Goal: Navigation & Orientation: Find specific page/section

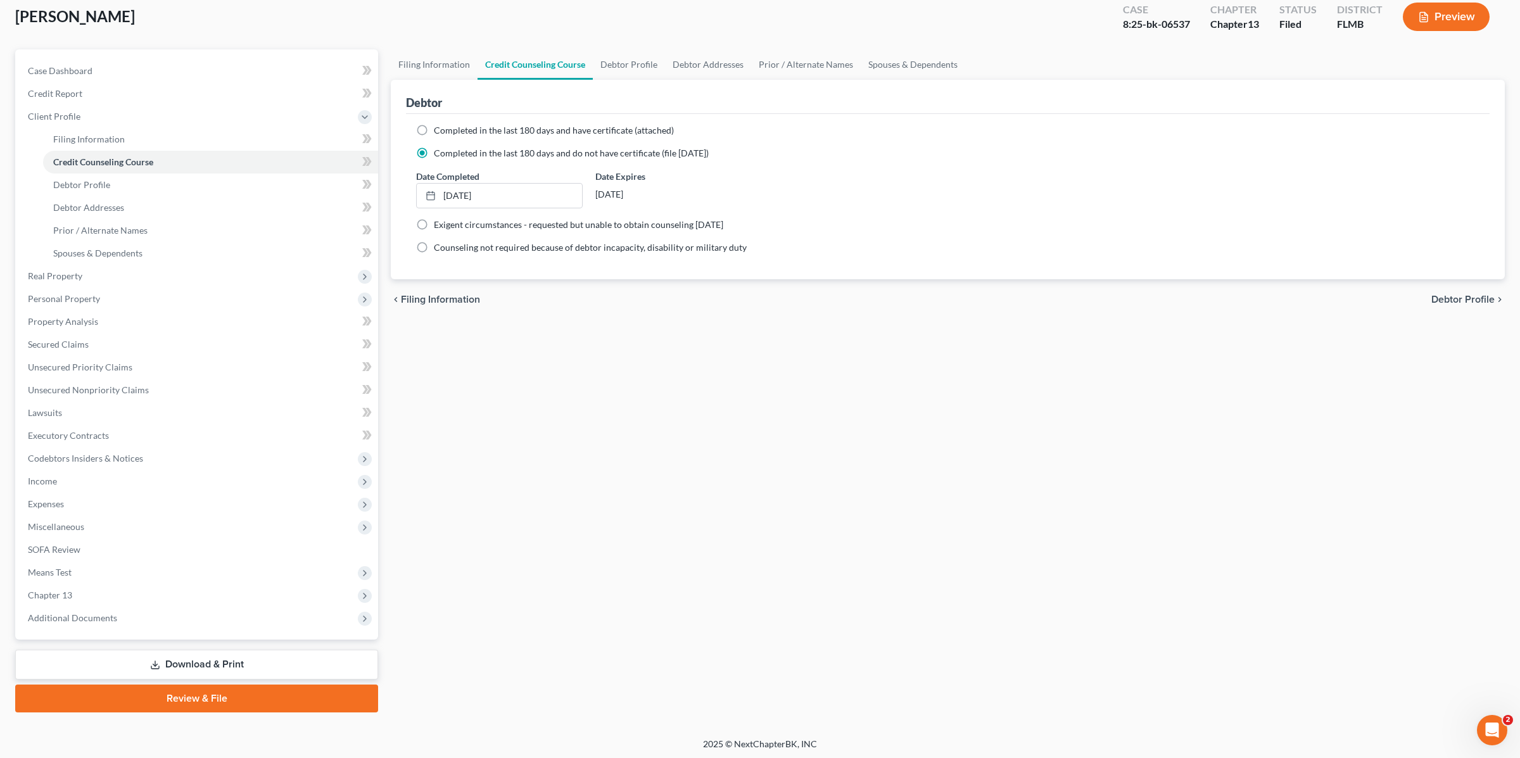
scroll to position [58, 0]
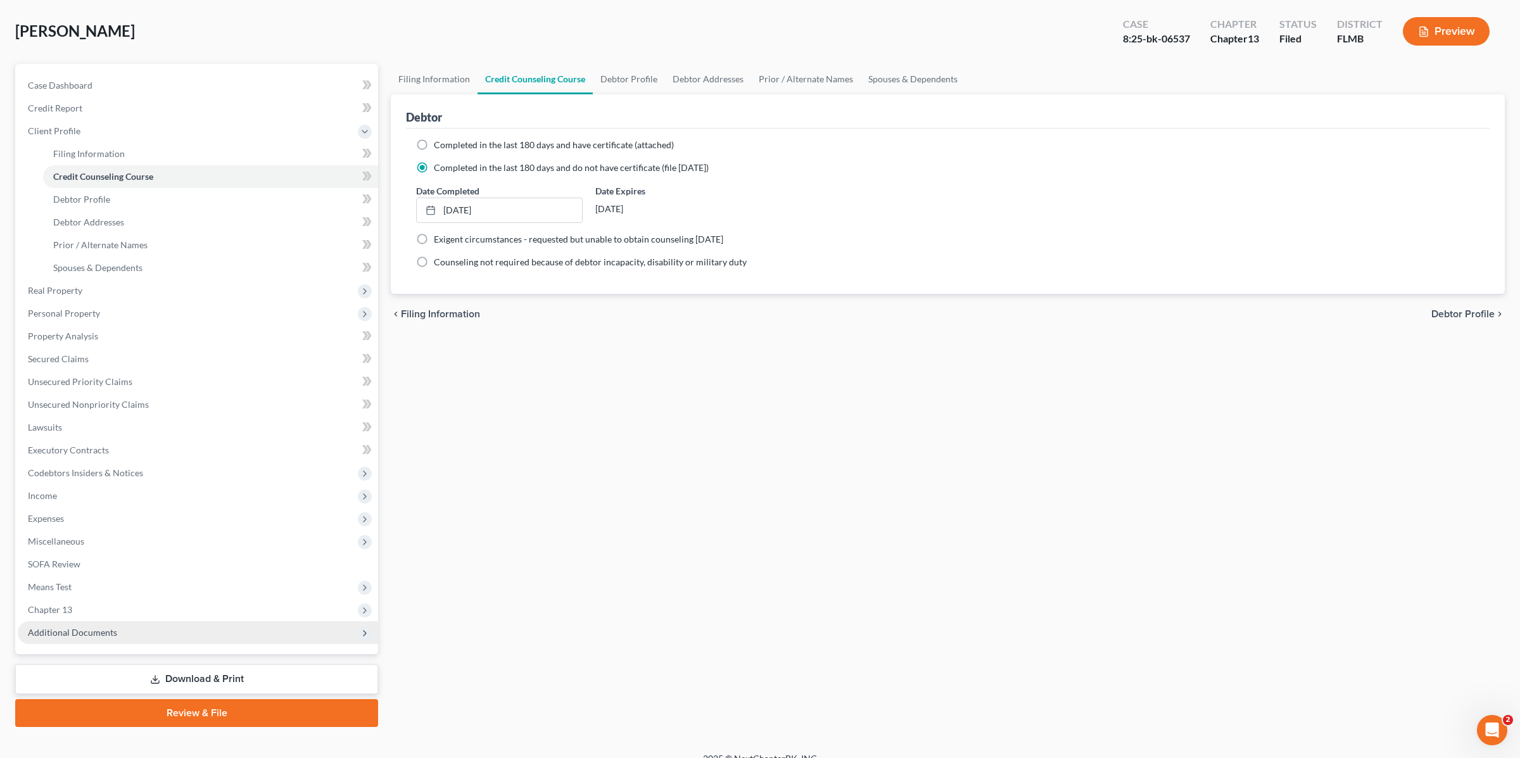
click at [120, 627] on span "Additional Documents" at bounding box center [198, 632] width 360 height 23
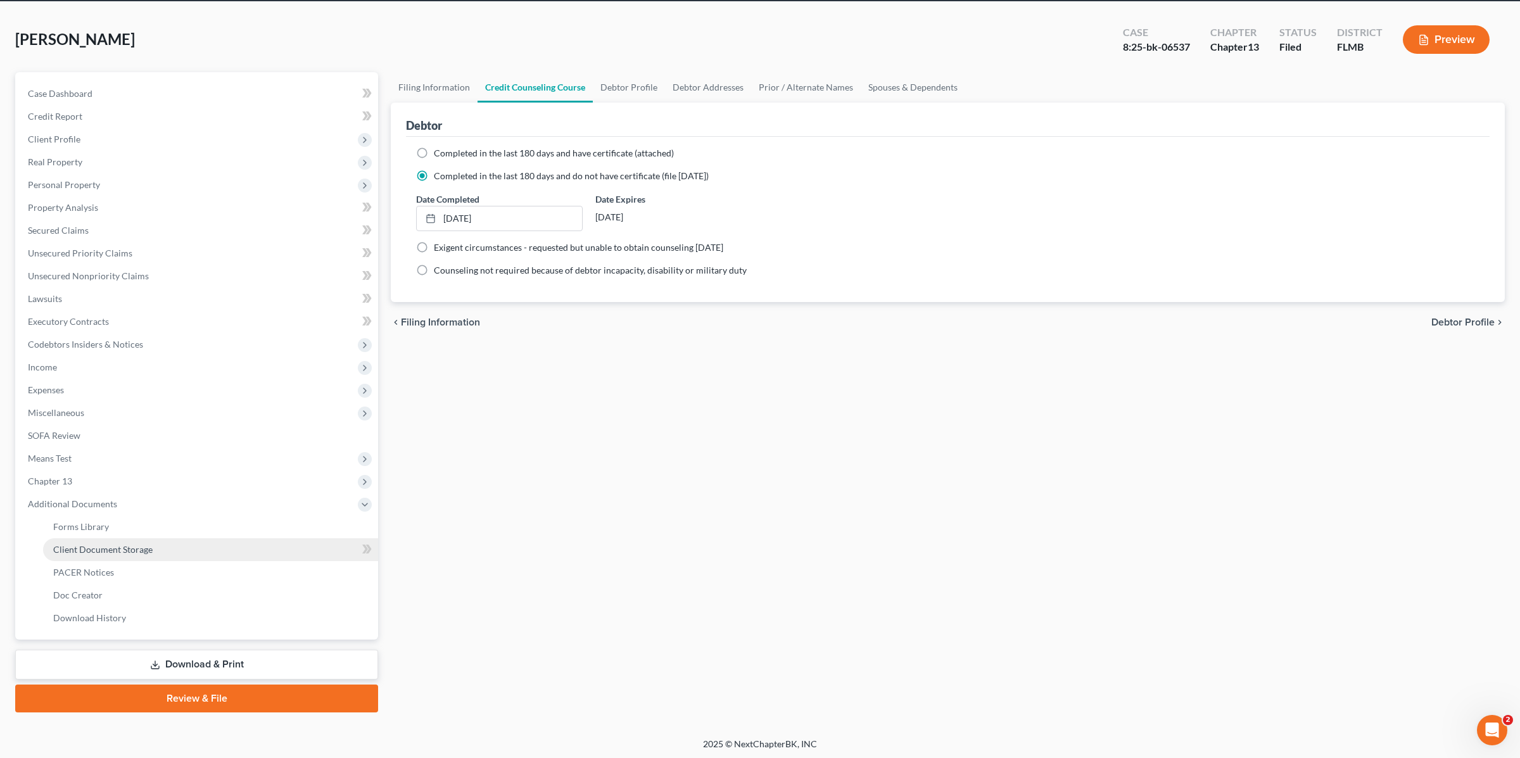
click at [158, 541] on link "Client Document Storage" at bounding box center [210, 549] width 335 height 23
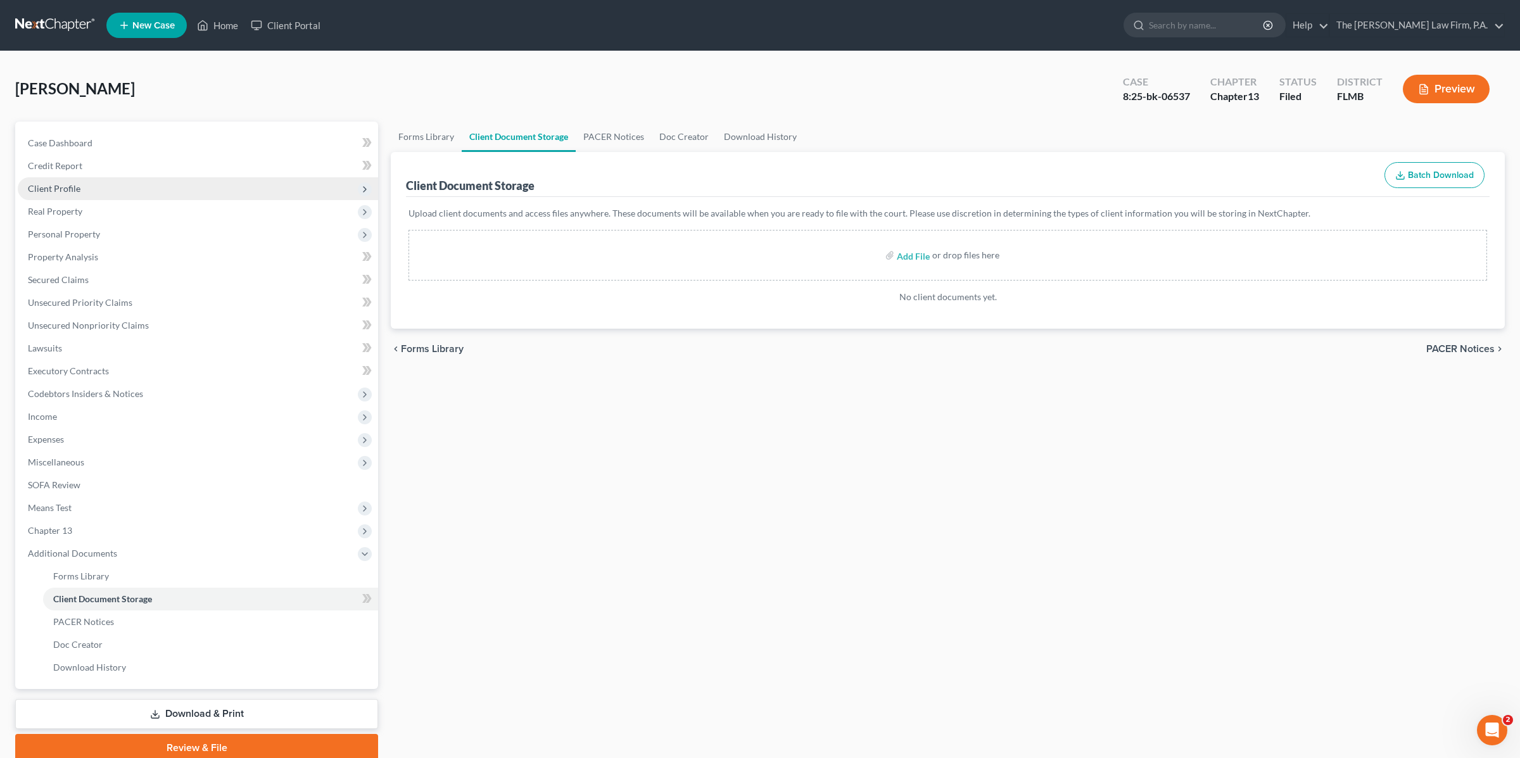
click at [92, 189] on span "Client Profile" at bounding box center [198, 188] width 360 height 23
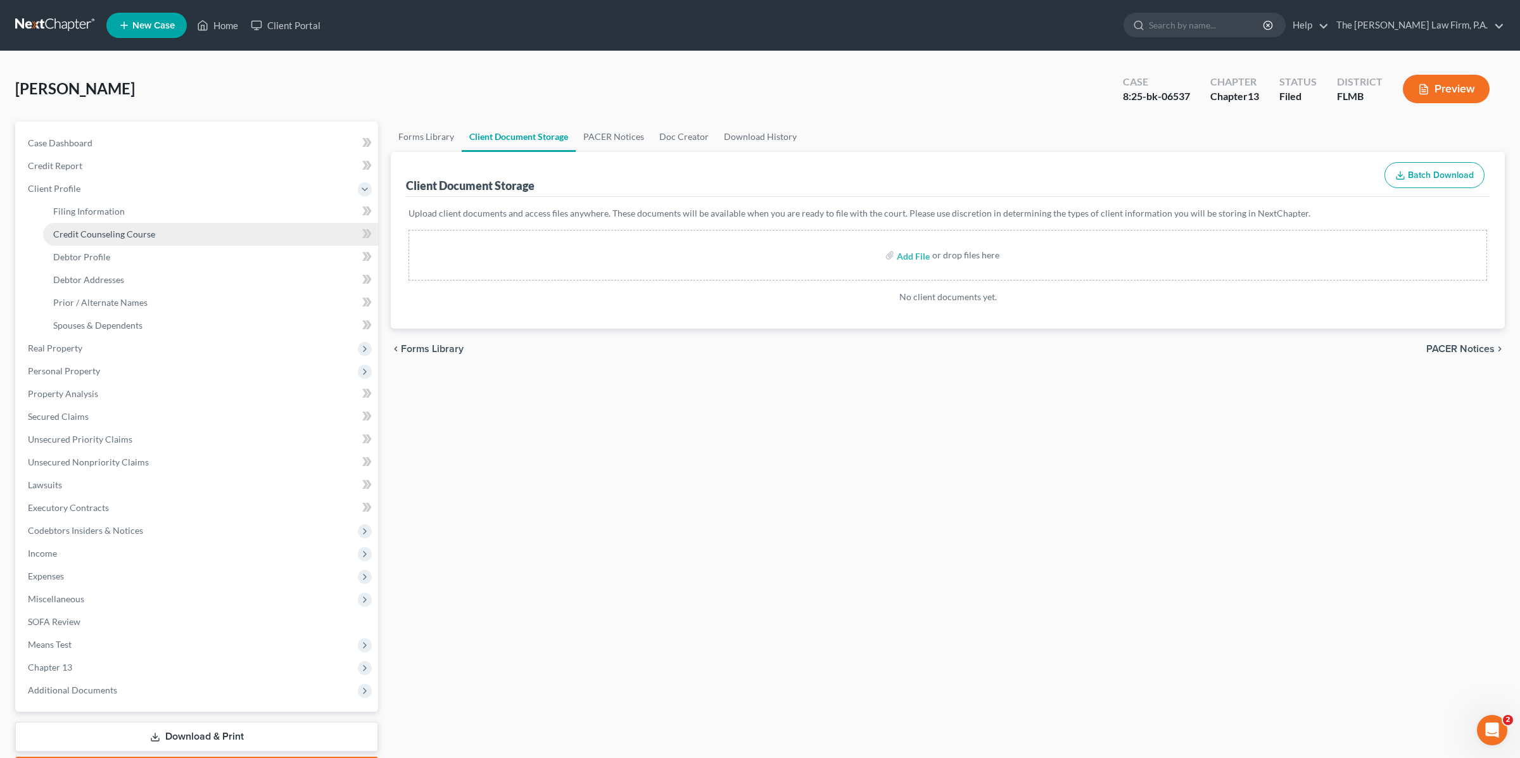
click at [137, 230] on span "Credit Counseling Course" at bounding box center [104, 234] width 102 height 11
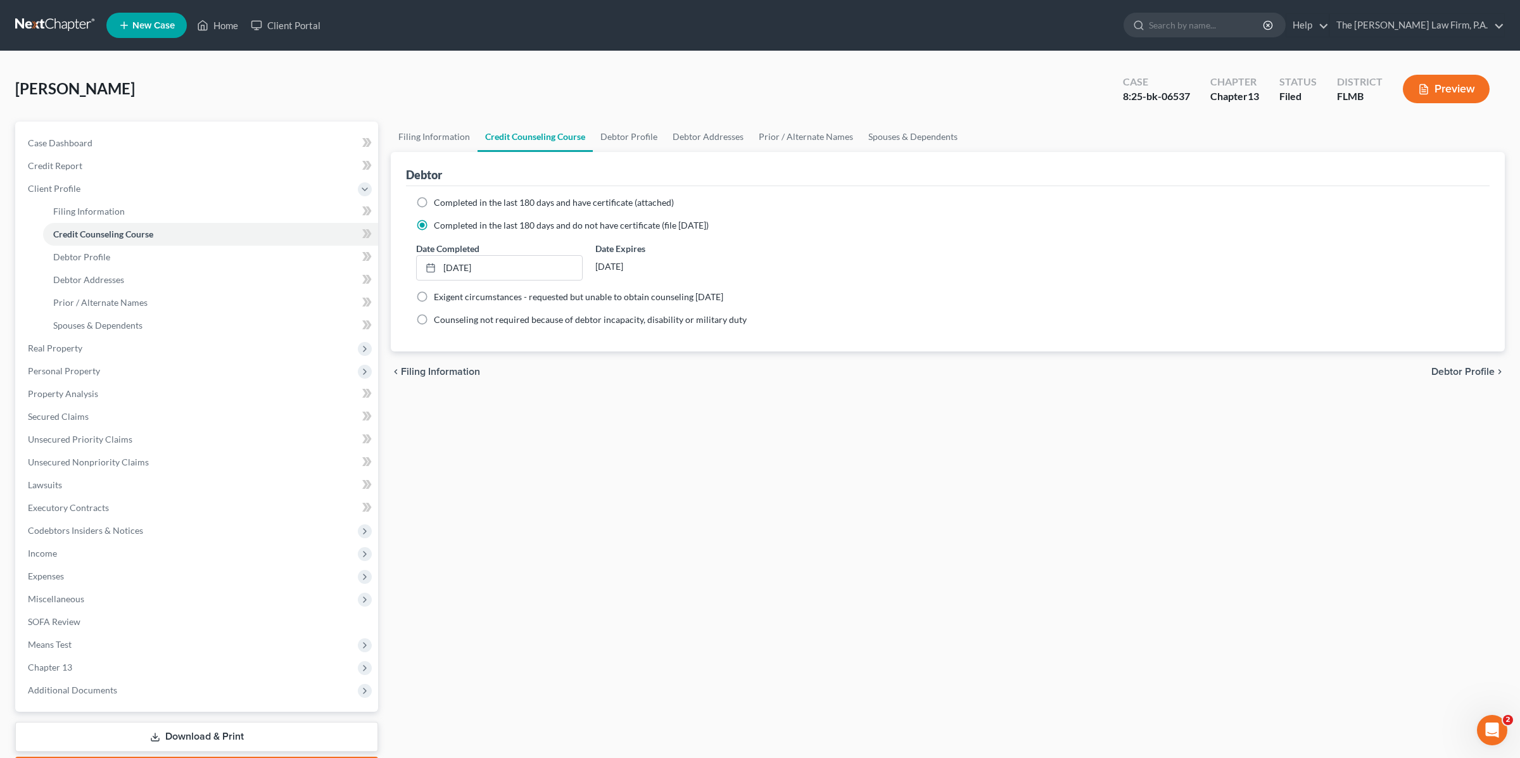
click at [339, 67] on div "Iovino, Philip Upgraded Case 8:25-bk-06537 Chapter Chapter 13 Status Filed Dist…" at bounding box center [760, 94] width 1490 height 55
click at [213, 25] on link "Home" at bounding box center [218, 25] width 54 height 23
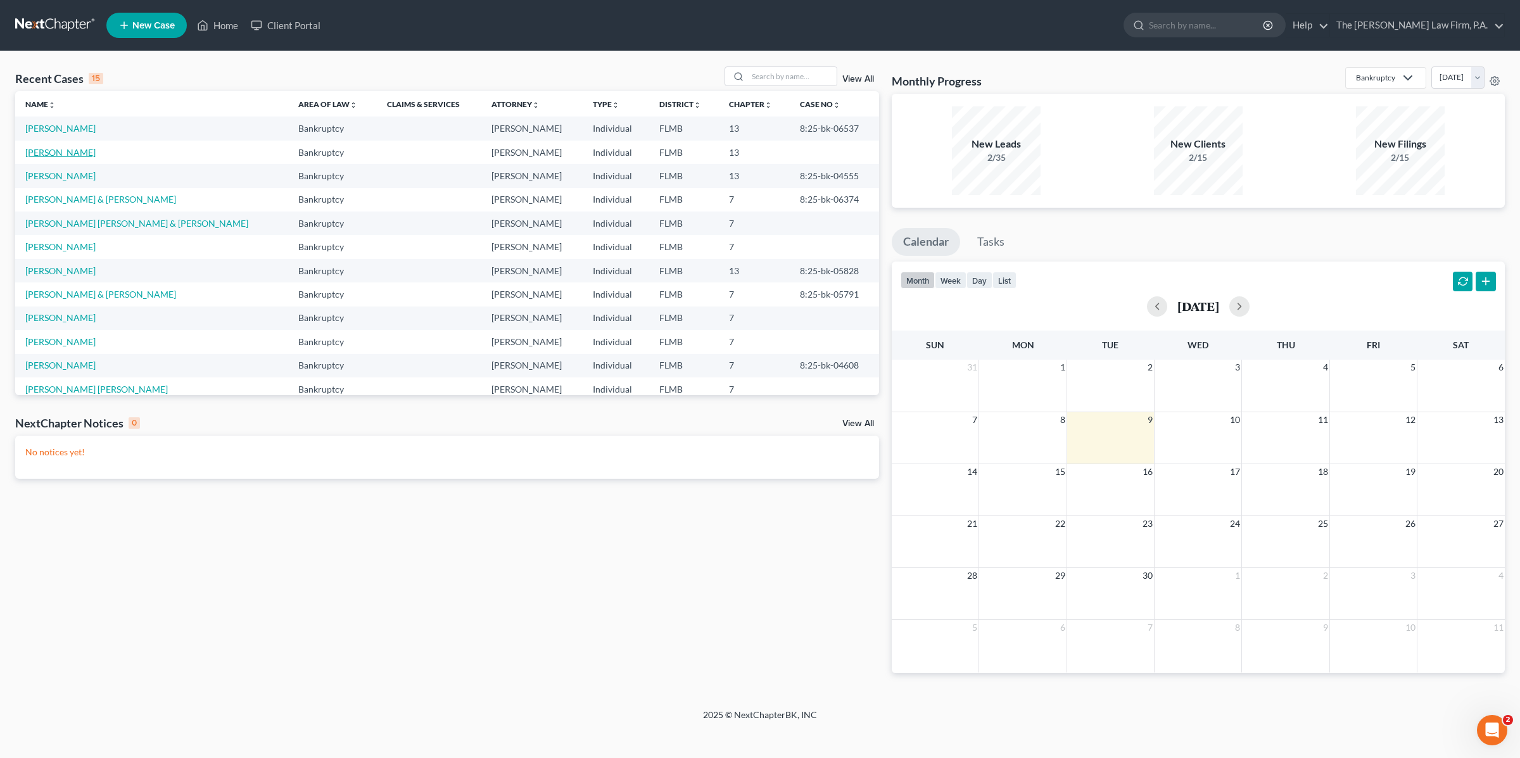
click at [67, 155] on link "Hires, Delores" at bounding box center [60, 152] width 70 height 11
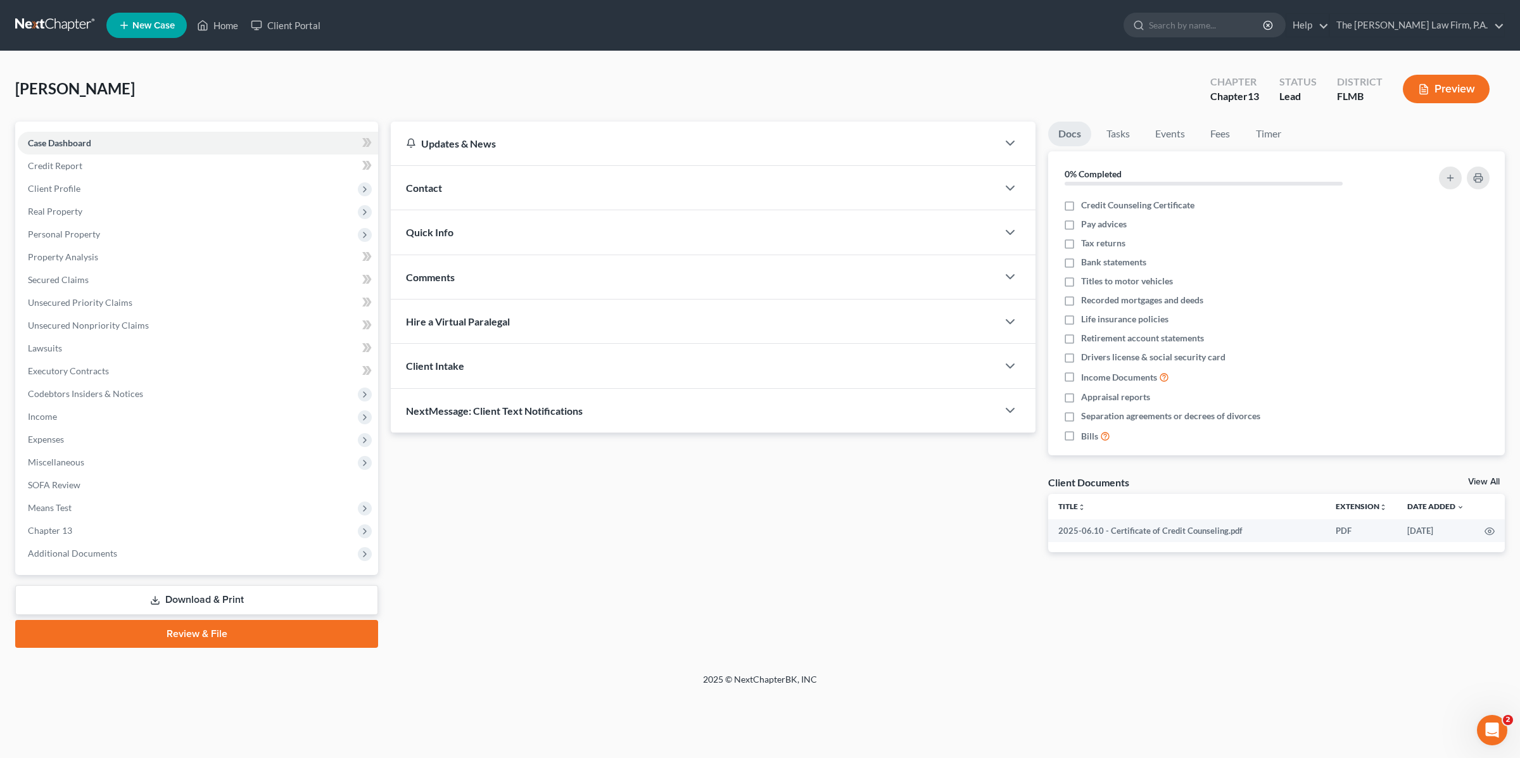
click at [752, 77] on div "Hires, Delores Upgraded Chapter Chapter 13 Status Lead District FLMB Preview" at bounding box center [760, 94] width 1490 height 55
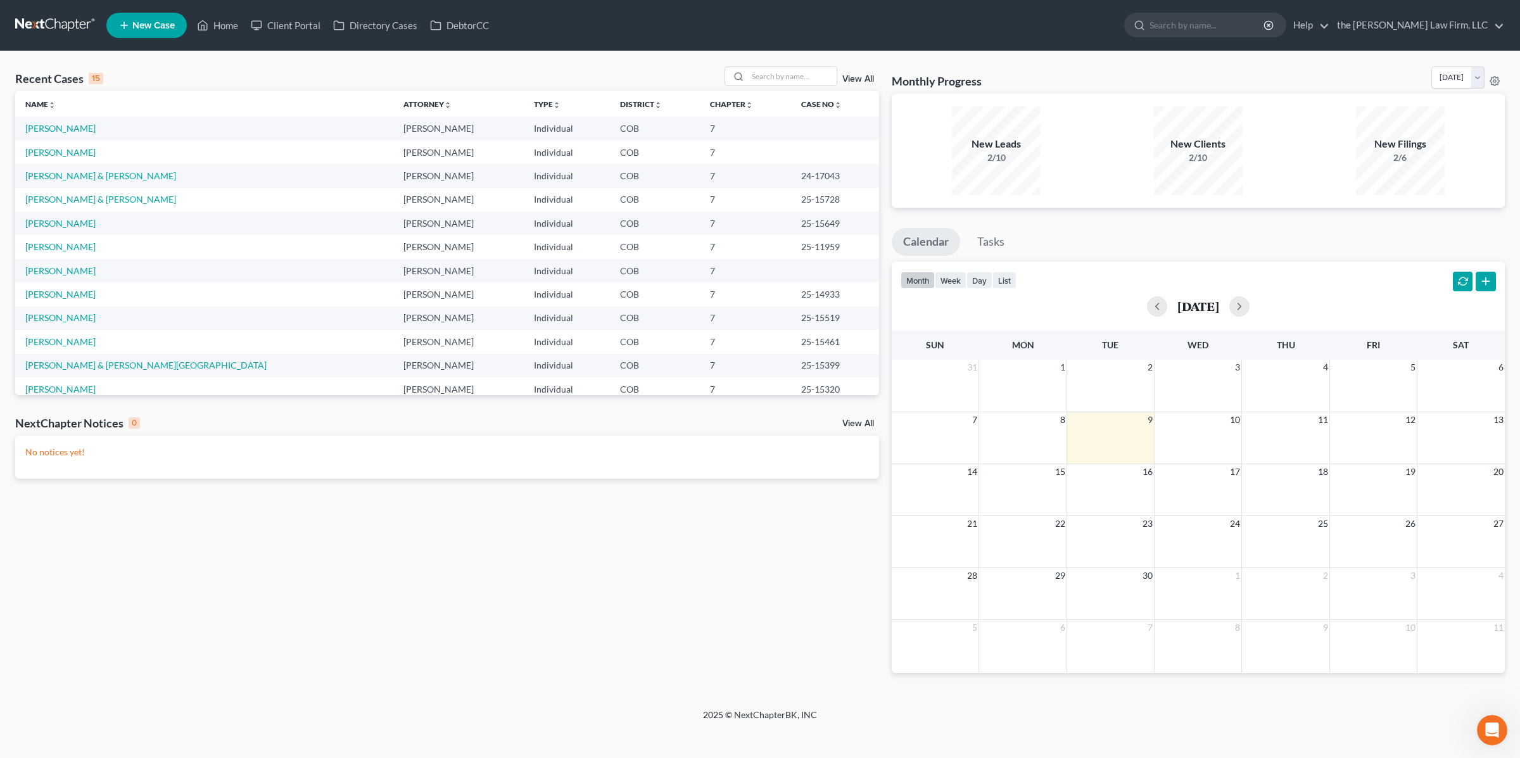
click at [444, 72] on div "Recent Cases 15 View All" at bounding box center [447, 79] width 864 height 25
